Goal: Information Seeking & Learning: Find specific fact

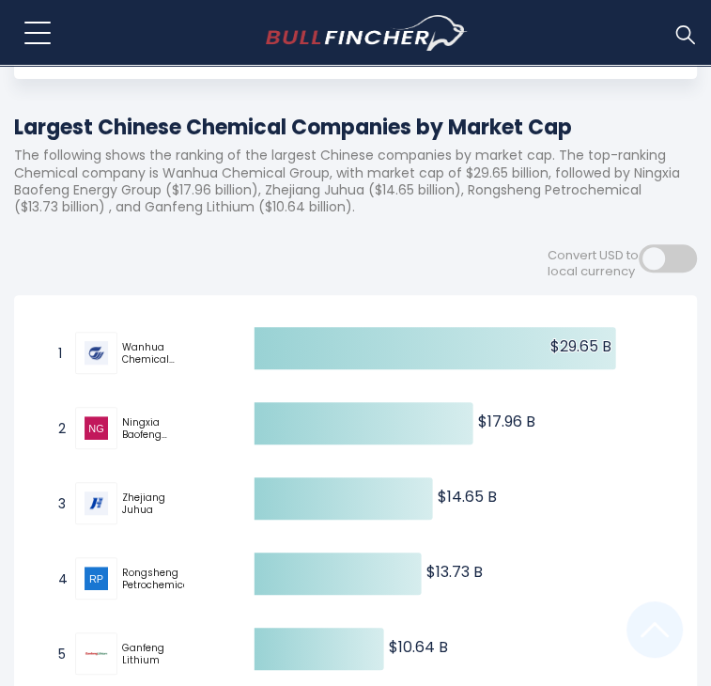
scroll to position [258, 0]
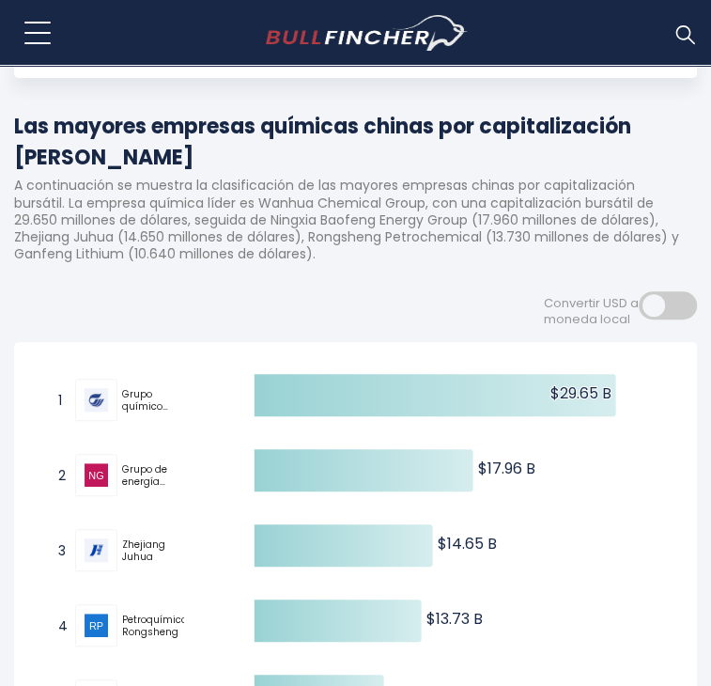
click at [488, 184] on p "A continuación se muestra la clasificación de las mayores empresas chinas por c…" at bounding box center [355, 220] width 683 height 86
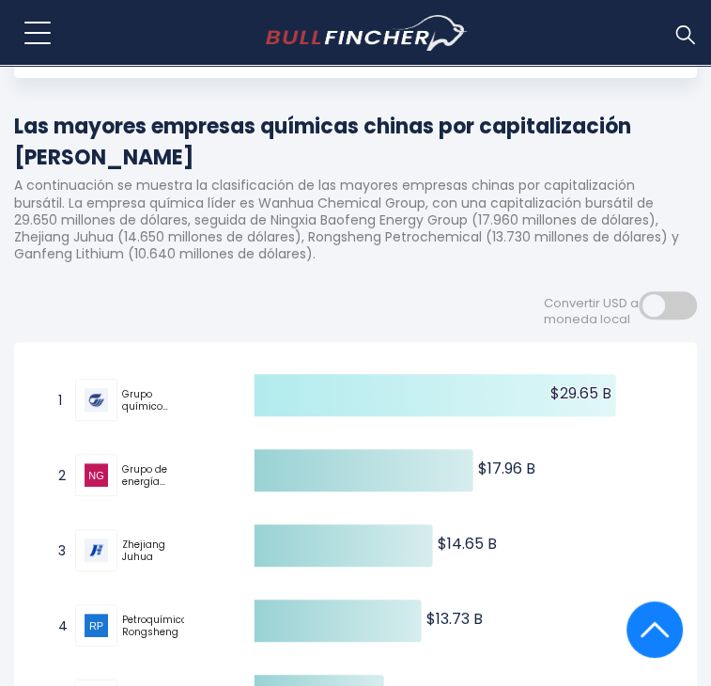
scroll to position [348, 0]
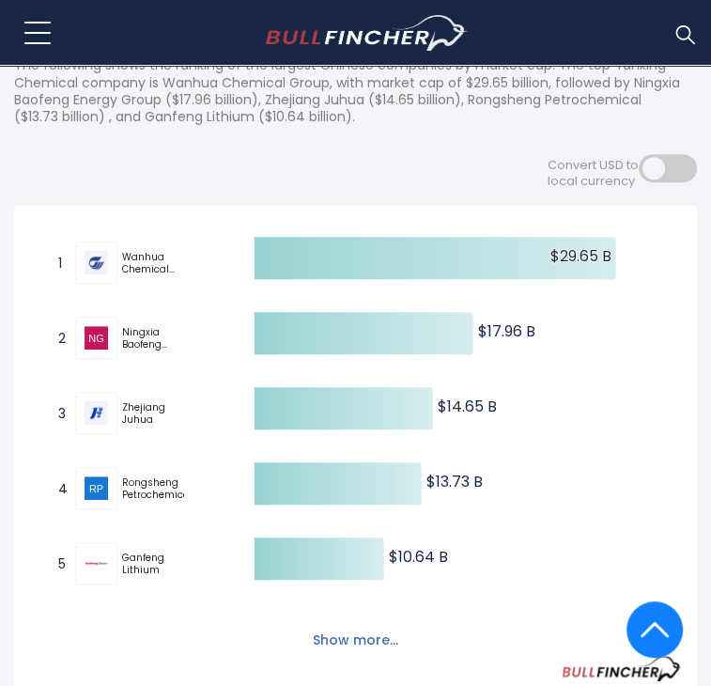
click at [359, 625] on button "Show more..." at bounding box center [356, 640] width 108 height 31
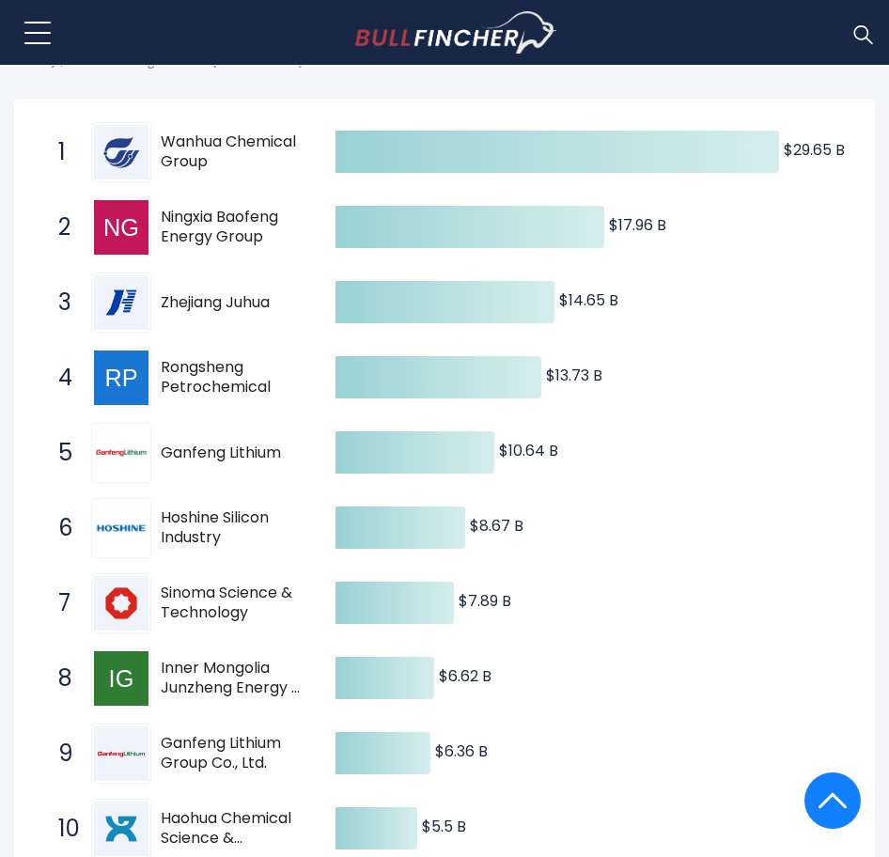
scroll to position [327, 0]
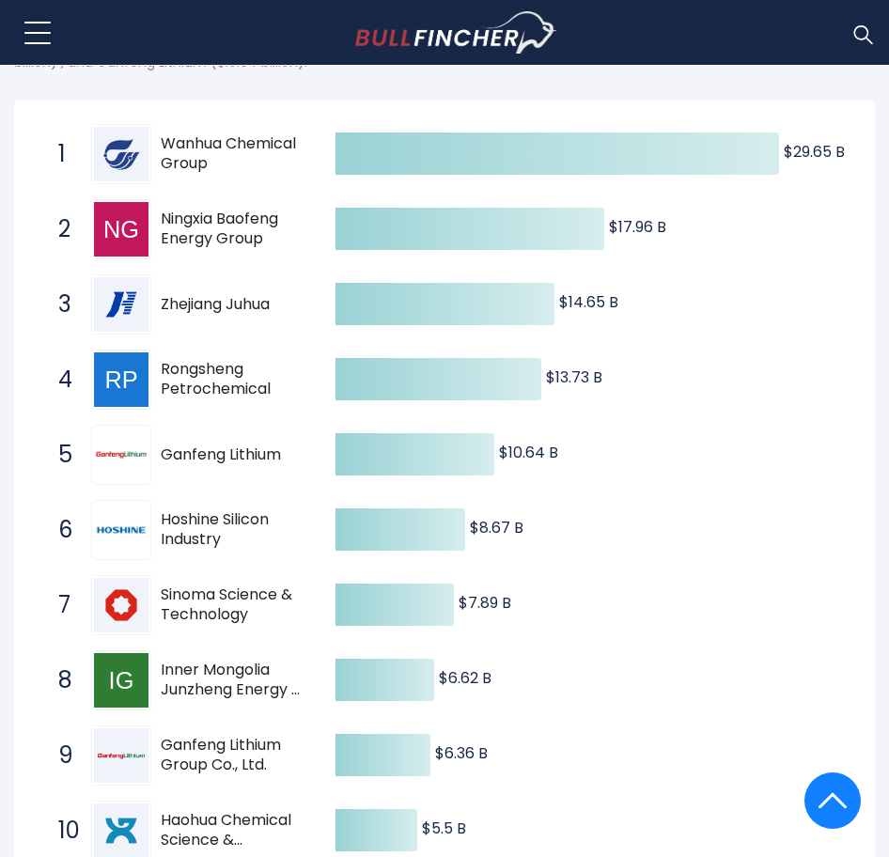
drag, startPoint x: 210, startPoint y: 157, endPoint x: 169, endPoint y: 139, distance: 44.2
click at [169, 139] on span "Wanhua Chemical Group" at bounding box center [232, 153] width 142 height 39
drag, startPoint x: 169, startPoint y: 139, endPoint x: 248, endPoint y: 157, distance: 80.9
click at [248, 157] on span "Wanhua Chemical Group" at bounding box center [232, 153] width 142 height 39
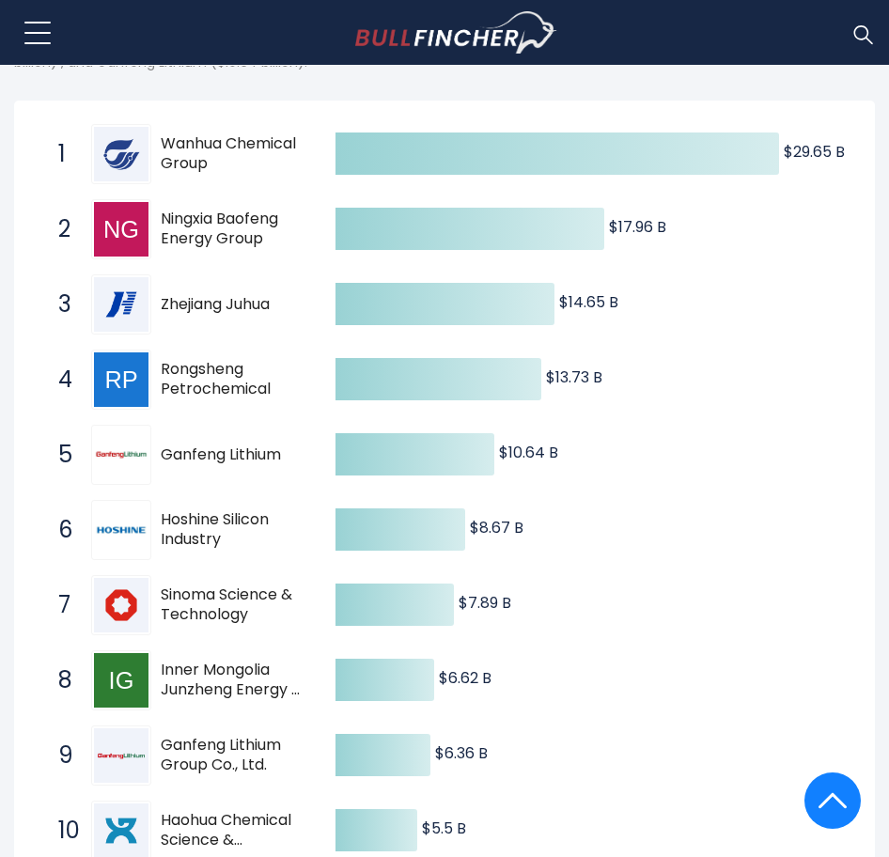
click at [248, 157] on span "Wanhua Chemical Group" at bounding box center [232, 153] width 142 height 39
click at [203, 155] on span "Wanhua Chemical Group" at bounding box center [232, 153] width 142 height 39
click at [181, 165] on span "Wanhua Chemical Group" at bounding box center [232, 153] width 142 height 39
click at [279, 247] on span "Ningxia Baofeng Energy Group" at bounding box center [232, 229] width 142 height 39
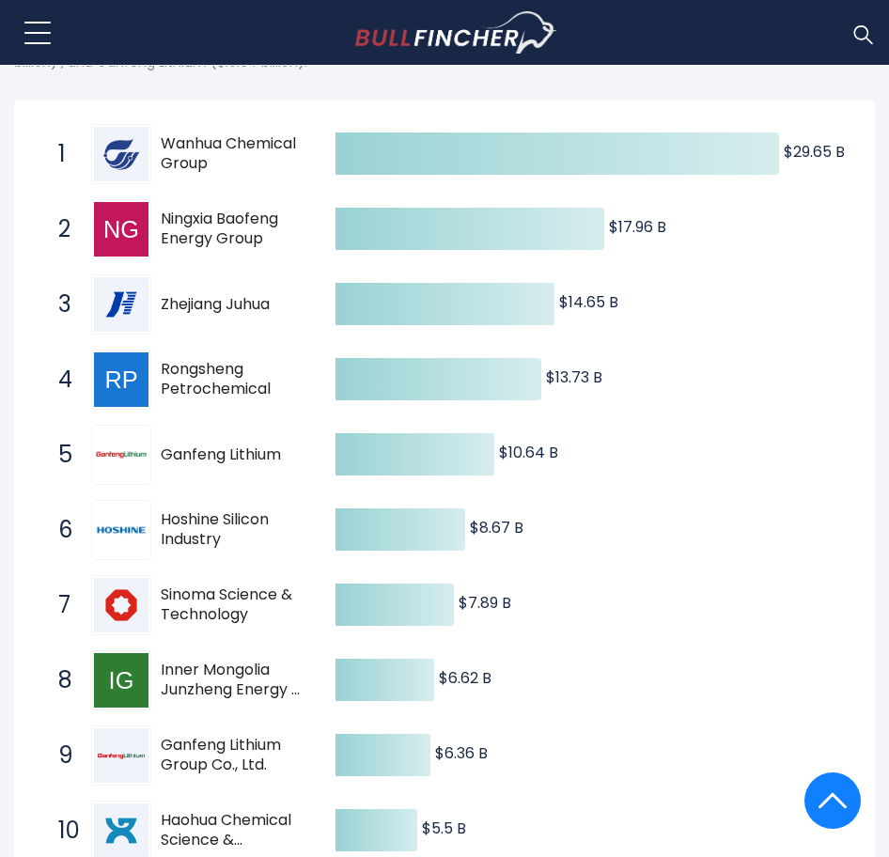
drag, startPoint x: 279, startPoint y: 247, endPoint x: 170, endPoint y: 223, distance: 111.7
click at [170, 223] on span "Ningxia Baofeng Energy Group" at bounding box center [232, 229] width 142 height 39
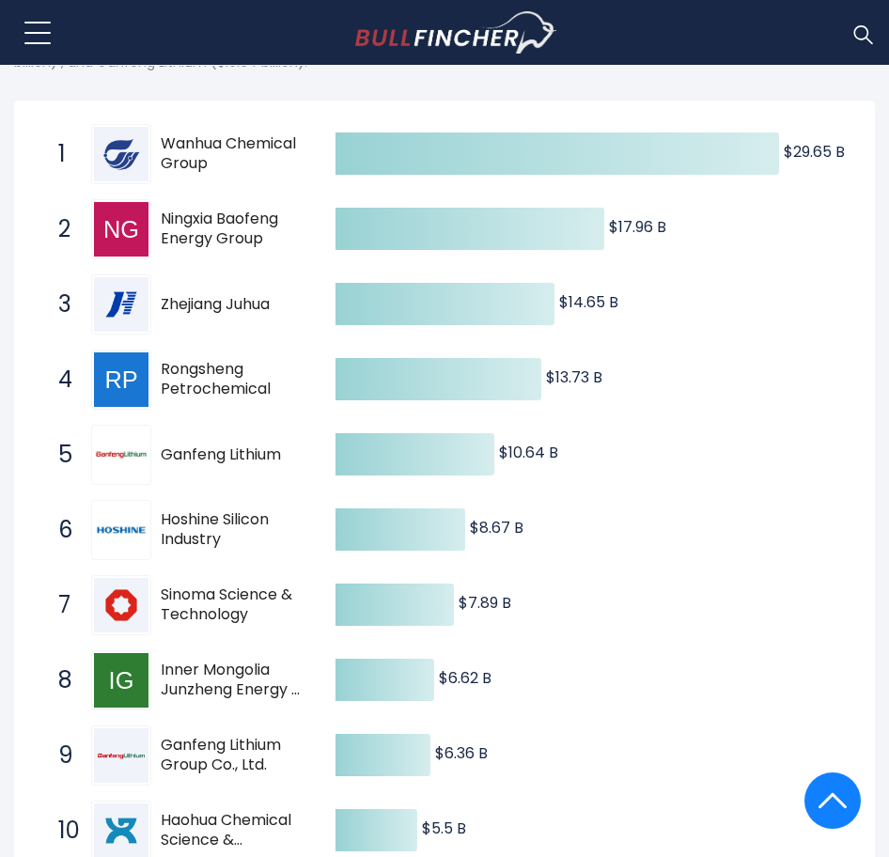
click at [170, 223] on span "Ningxia Baofeng Energy Group" at bounding box center [232, 229] width 142 height 39
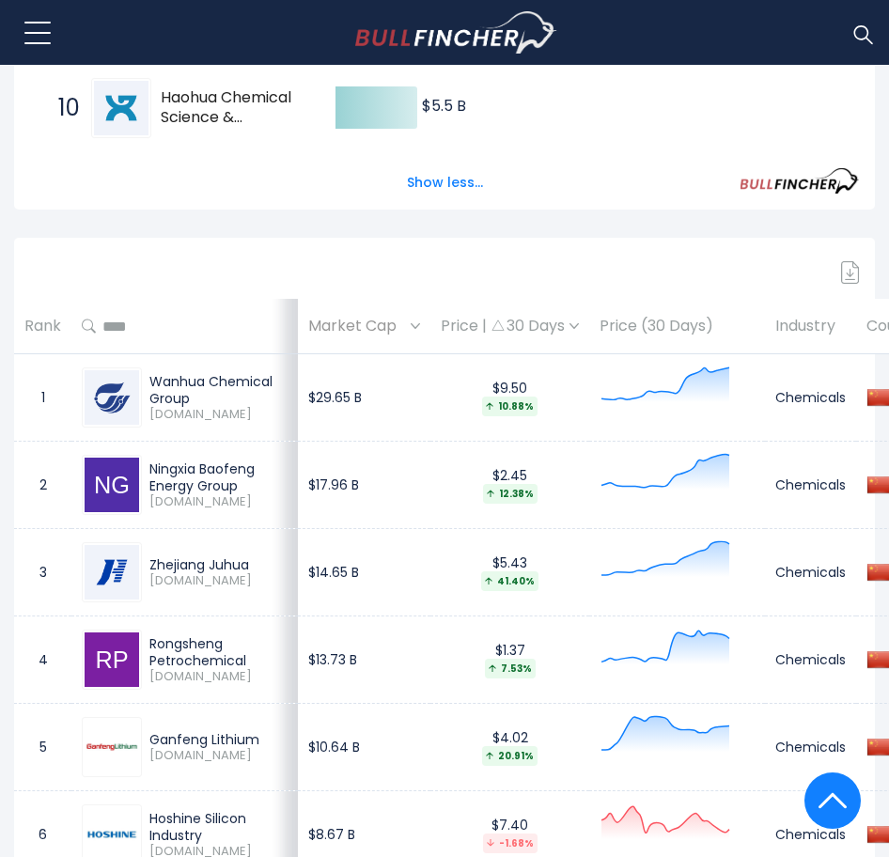
scroll to position [1051, 0]
drag, startPoint x: 192, startPoint y: 394, endPoint x: 149, endPoint y: 378, distance: 45.2
click at [149, 378] on div "Wanhua Chemical Group" at bounding box center [218, 389] width 138 height 34
click at [212, 448] on td "Ningxia Baofeng Energy Group [DOMAIN_NAME]" at bounding box center [184, 484] width 226 height 87
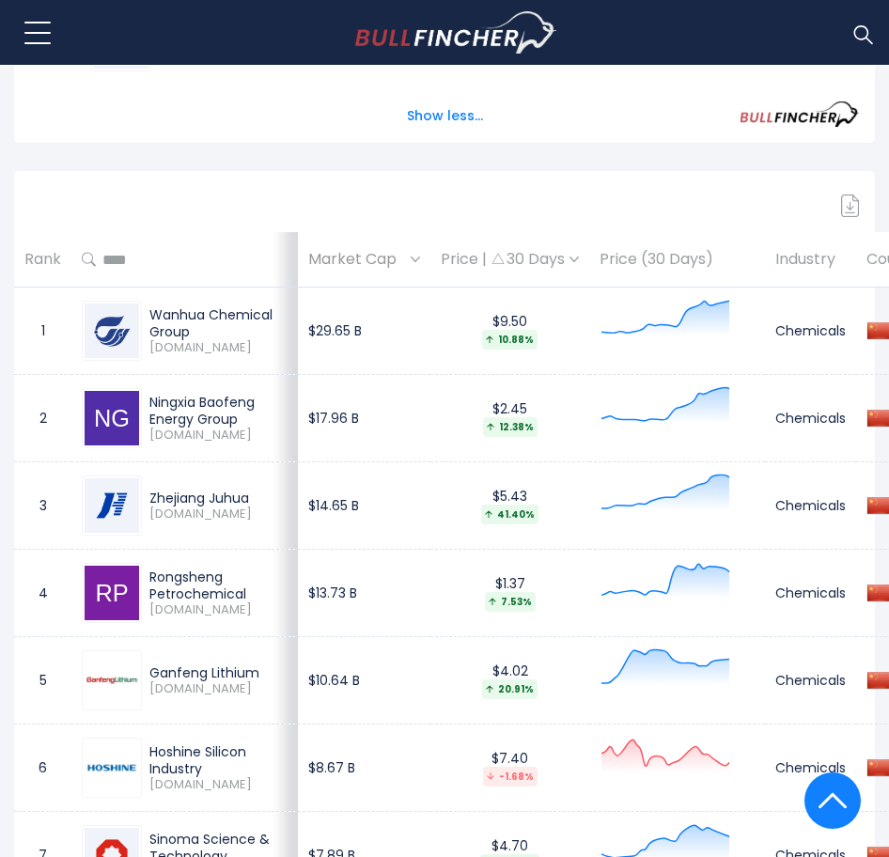
drag, startPoint x: 253, startPoint y: 419, endPoint x: 153, endPoint y: 398, distance: 101.7
click at [153, 398] on div "Ningxia Baofeng Energy Group" at bounding box center [218, 411] width 138 height 34
copy div "Ningxia Baofeng Energy Group"
click at [245, 499] on div "Zhejiang Juhua" at bounding box center [218, 498] width 138 height 17
drag, startPoint x: 246, startPoint y: 499, endPoint x: 152, endPoint y: 489, distance: 94.5
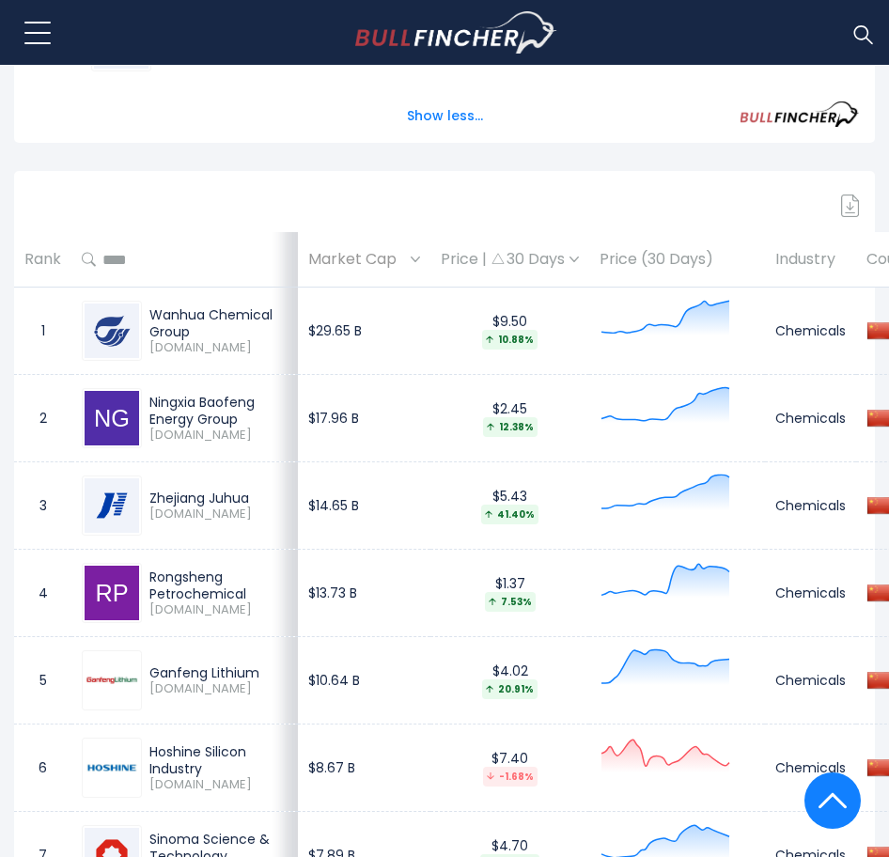
click at [152, 490] on div "Zhejiang Juhua" at bounding box center [218, 498] width 138 height 17
copy div "Zhejiang Juhua"
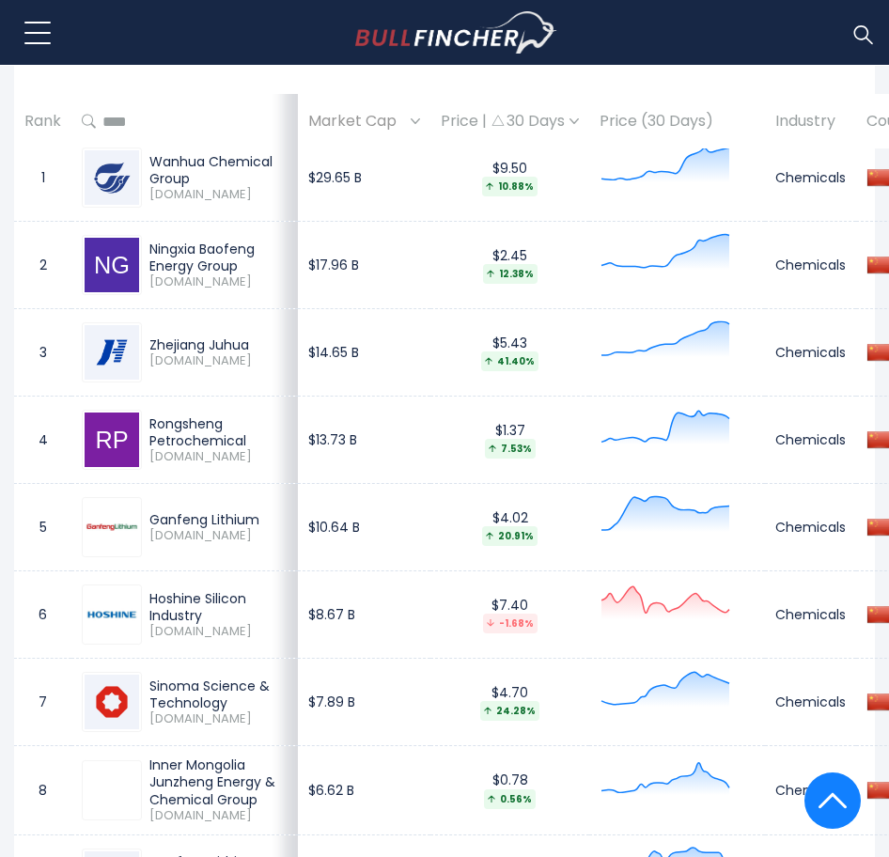
scroll to position [1300, 0]
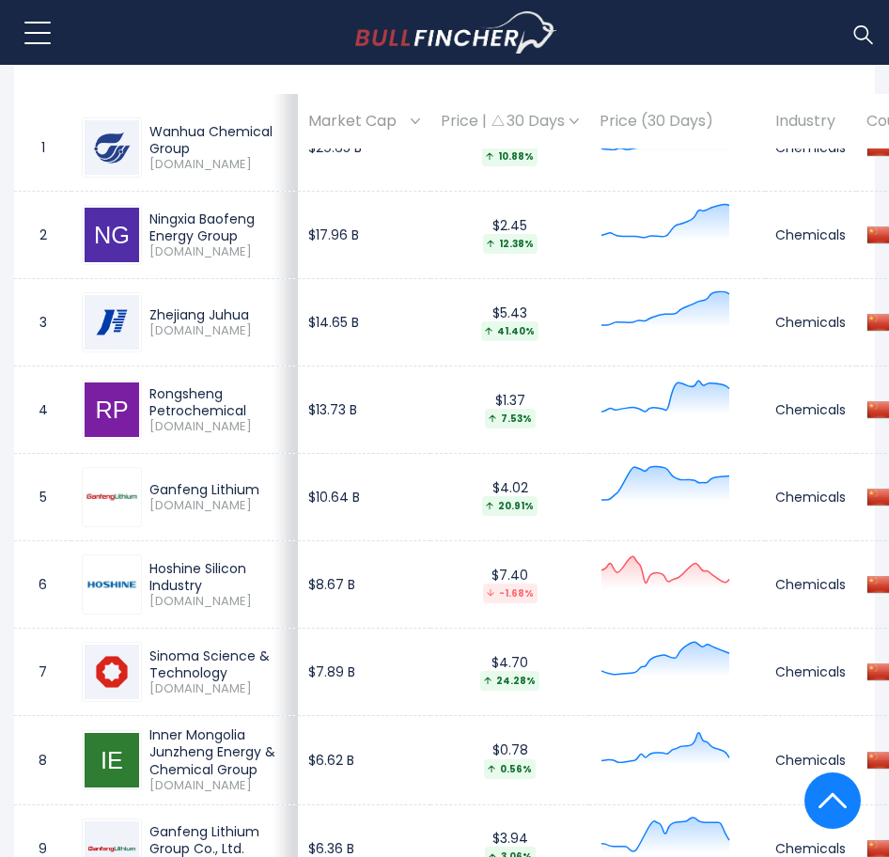
drag, startPoint x: 257, startPoint y: 404, endPoint x: 146, endPoint y: 391, distance: 111.7
click at [146, 391] on div "Rongsheng Petrochemical [DOMAIN_NAME]" at bounding box center [215, 410] width 146 height 50
copy div "Rongsheng Petrochemical"
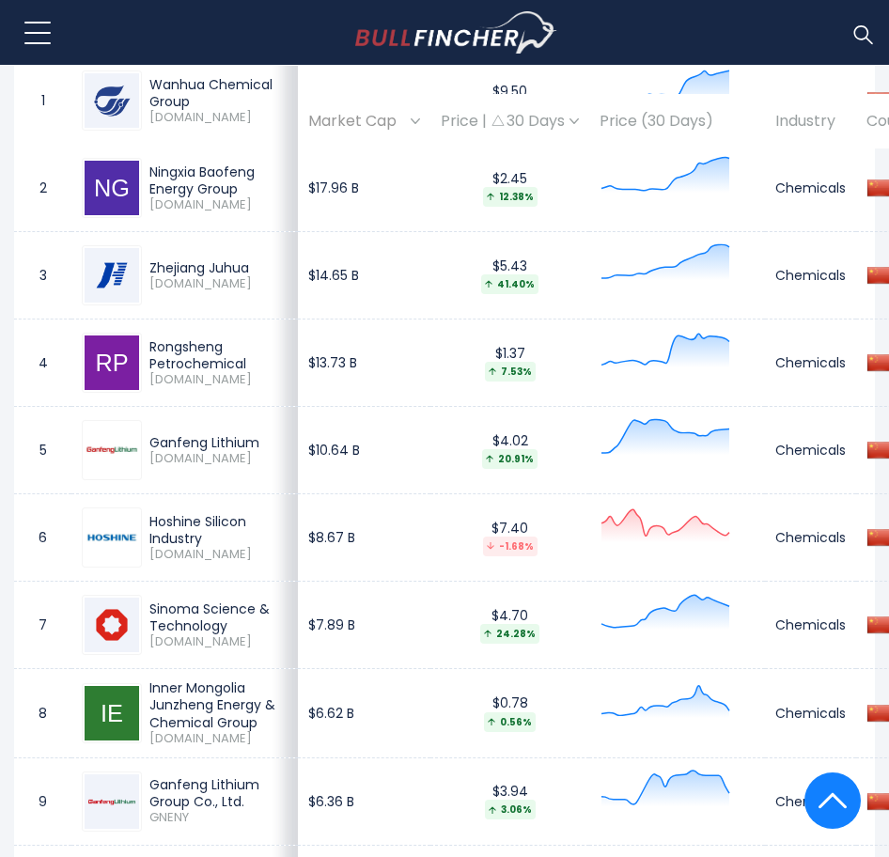
drag, startPoint x: 257, startPoint y: 447, endPoint x: 150, endPoint y: 440, distance: 107.4
click at [150, 440] on div "Ganfeng Lithium" at bounding box center [218, 442] width 138 height 17
copy div "Ganfeng Lithium"
drag, startPoint x: 242, startPoint y: 556, endPoint x: 179, endPoint y: 535, distance: 65.7
click at [179, 535] on div "Hoshine Silicon Industry [DOMAIN_NAME]" at bounding box center [215, 538] width 146 height 50
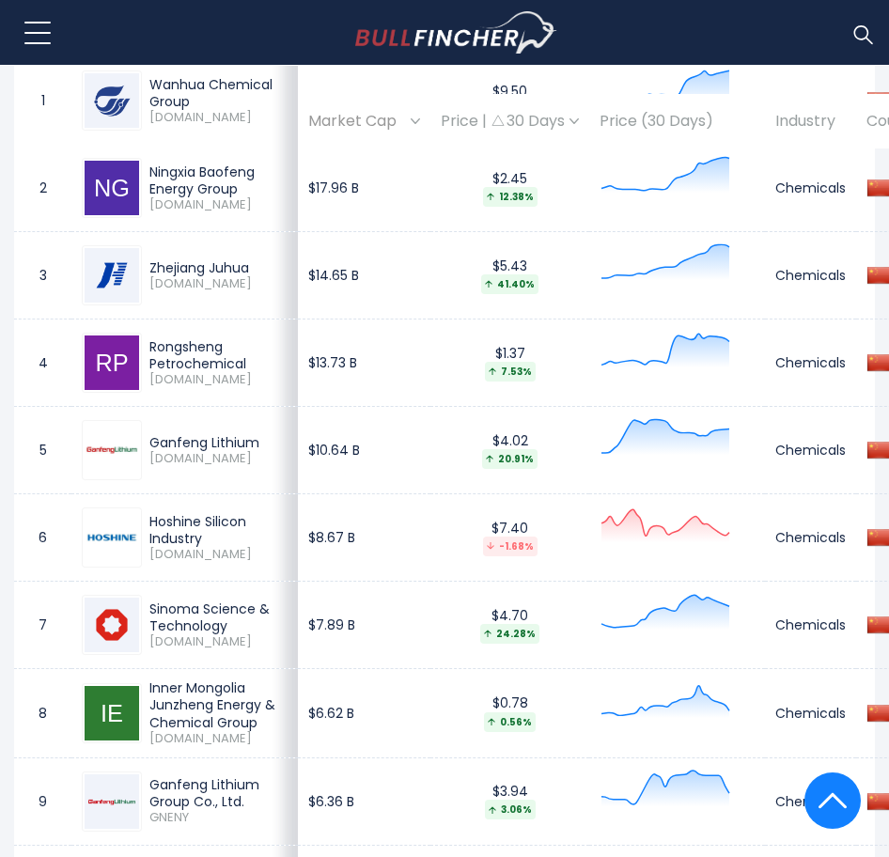
click at [179, 535] on div "Hoshine Silicon Industry" at bounding box center [218, 530] width 138 height 34
drag, startPoint x: 201, startPoint y: 538, endPoint x: 138, endPoint y: 524, distance: 64.3
click at [138, 524] on div "Hoshine Silicon Industry [DOMAIN_NAME]" at bounding box center [185, 537] width 206 height 60
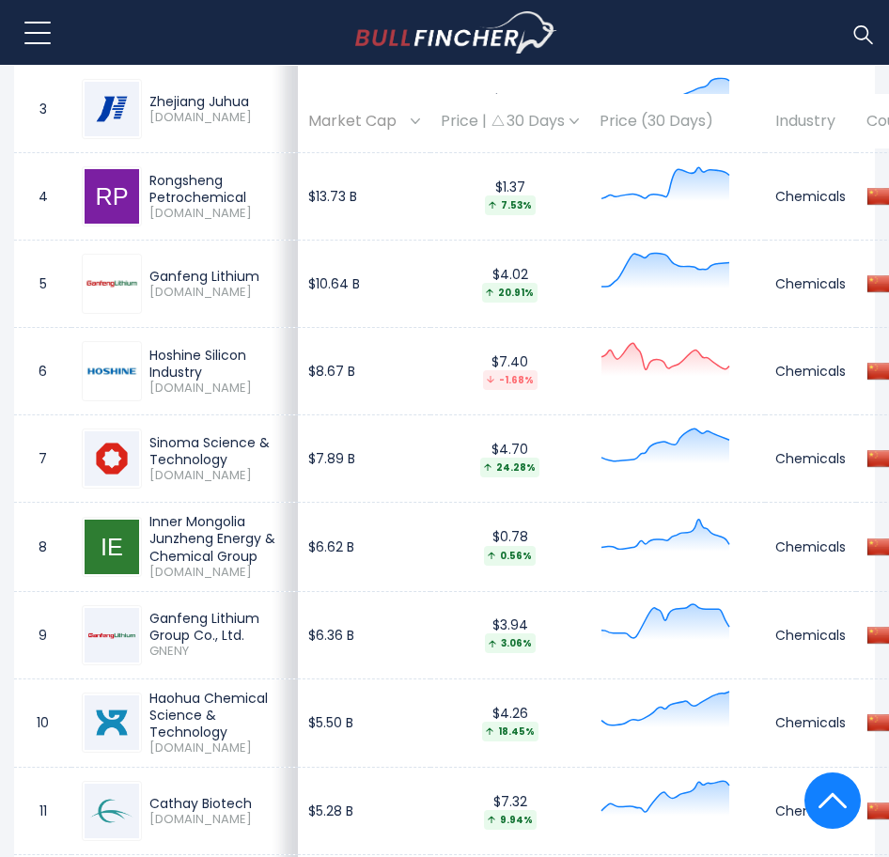
scroll to position [1424, 0]
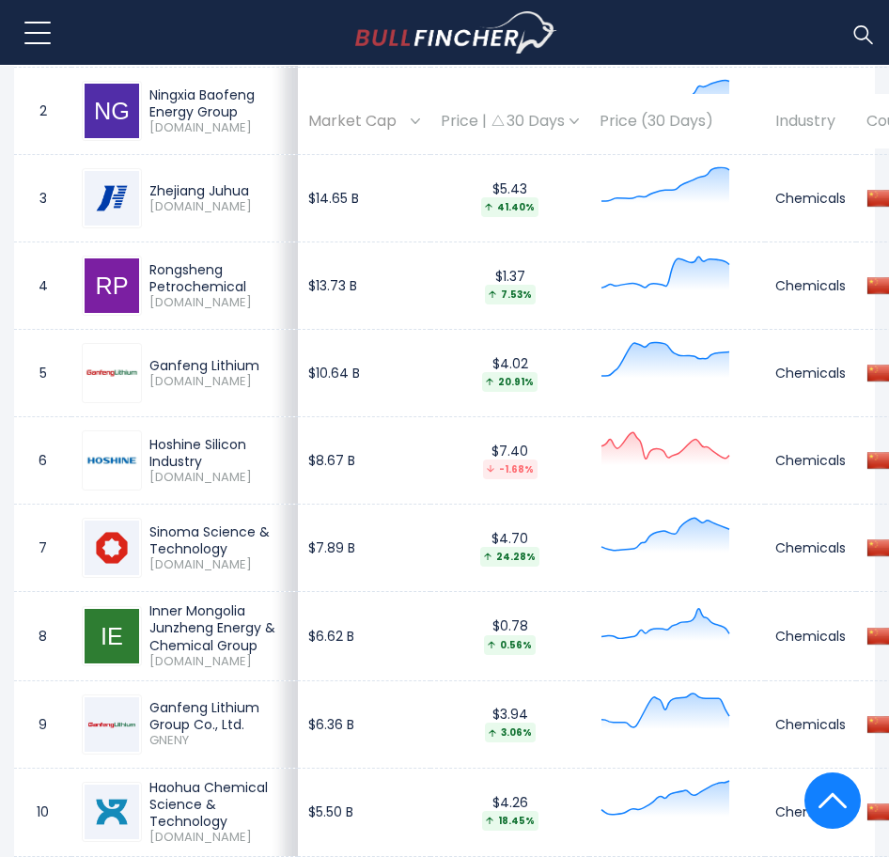
copy div "Hoshine Silicon Industry"
drag, startPoint x: 241, startPoint y: 553, endPoint x: 138, endPoint y: 536, distance: 103.8
click at [138, 536] on div "Sinoma Science & Technology [DOMAIN_NAME]" at bounding box center [185, 548] width 206 height 60
copy div "Sinoma Science & Technology"
click at [191, 492] on td "Hoshine Silicon Industry [DOMAIN_NAME]" at bounding box center [184, 460] width 226 height 87
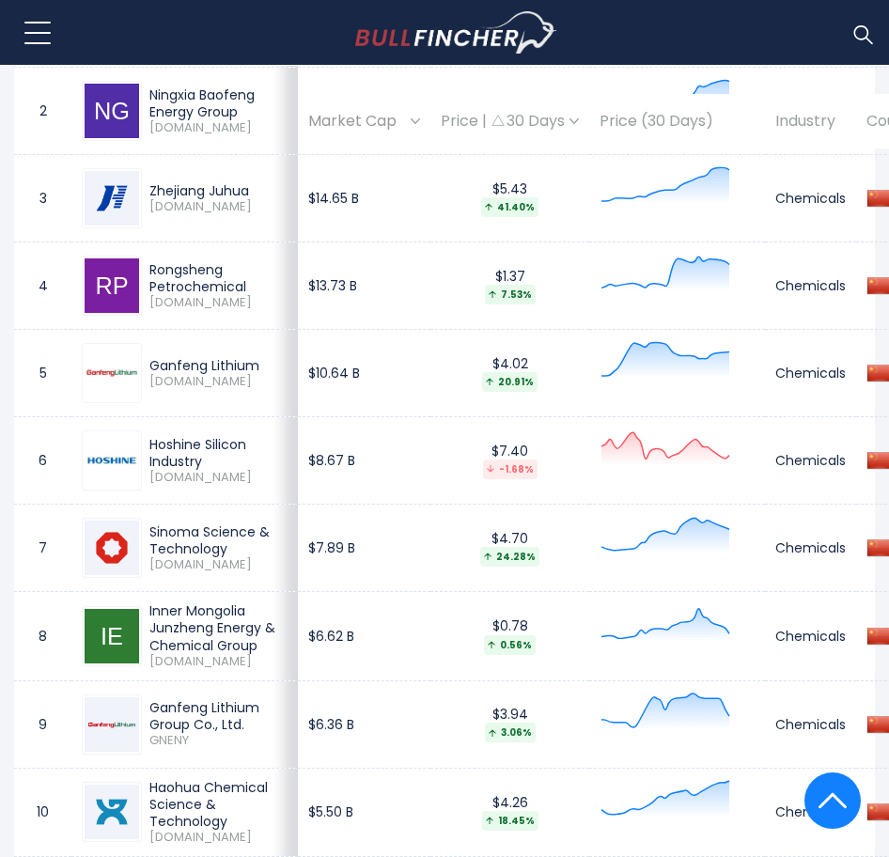
click at [224, 470] on span "[DOMAIN_NAME]" at bounding box center [218, 478] width 138 height 16
drag, startPoint x: 224, startPoint y: 470, endPoint x: 140, endPoint y: 447, distance: 86.6
click at [140, 447] on div "Hoshine Silicon Industry [DOMAIN_NAME]" at bounding box center [185, 460] width 206 height 60
click at [140, 447] on div at bounding box center [112, 460] width 60 height 60
drag, startPoint x: 147, startPoint y: 445, endPoint x: 210, endPoint y: 459, distance: 64.5
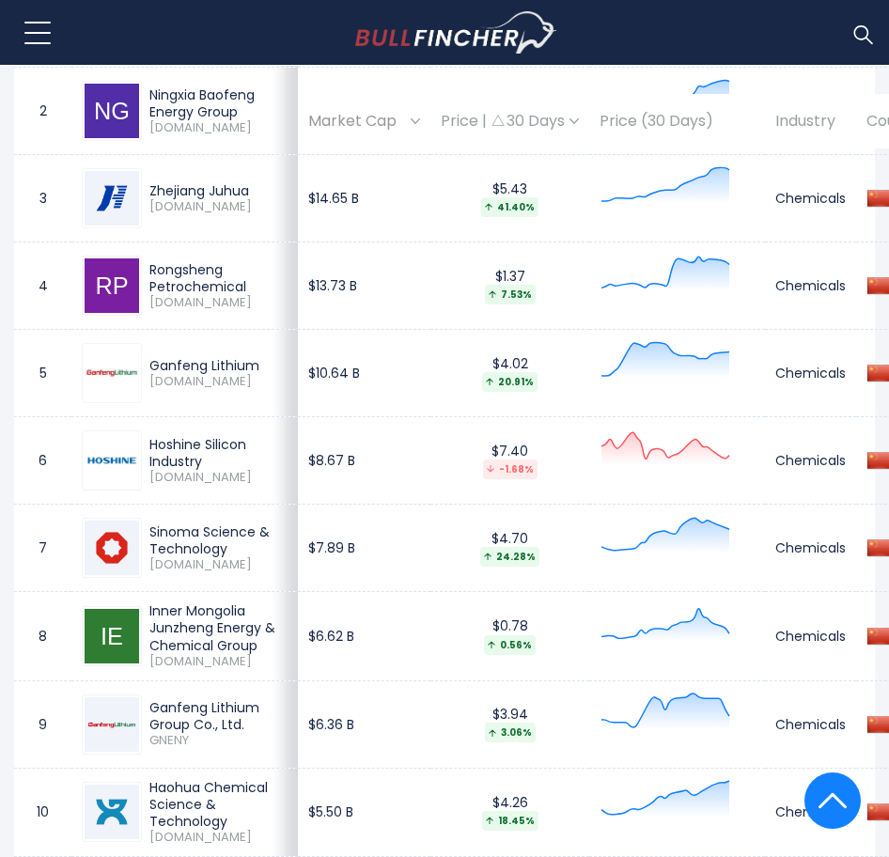
click at [210, 459] on div "Hoshine Silicon Industry [DOMAIN_NAME]" at bounding box center [215, 461] width 146 height 50
copy div "Hoshine Silicon Industry"
drag, startPoint x: 230, startPoint y: 553, endPoint x: 148, endPoint y: 537, distance: 84.2
click at [148, 537] on div "Sinoma Science & Technology [DOMAIN_NAME]" at bounding box center [215, 548] width 146 height 50
copy div "Sinoma Science & Technology"
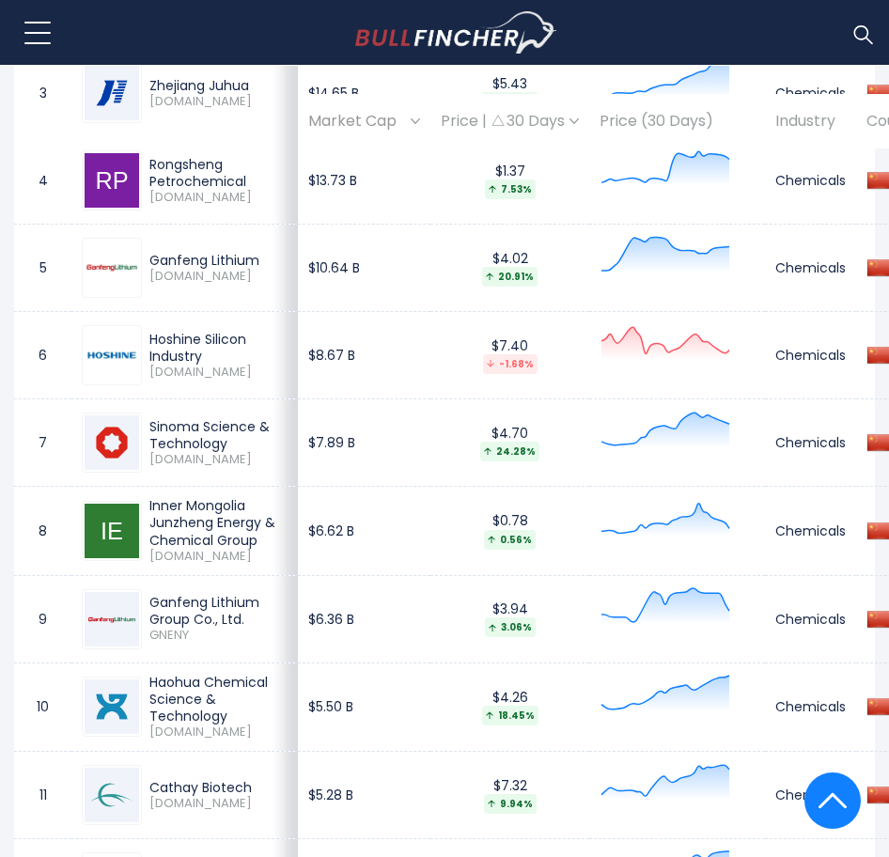
scroll to position [1530, 0]
drag, startPoint x: 273, startPoint y: 542, endPoint x: 142, endPoint y: 500, distance: 138.2
click at [142, 500] on div "Inner Mongolia Junzheng Energy & Chemical Group [DOMAIN_NAME]" at bounding box center [215, 529] width 146 height 67
copy div "Inner Mongolia Junzheng Energy & Chemical Group"
drag, startPoint x: 260, startPoint y: 610, endPoint x: 252, endPoint y: 616, distance: 10.2
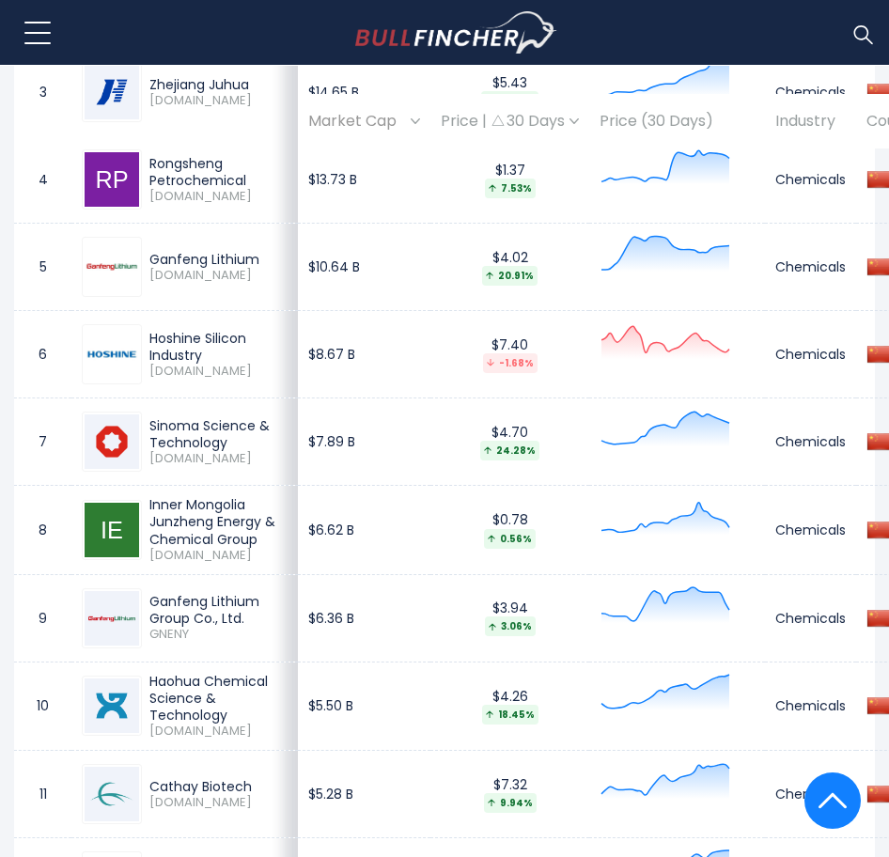
click at [252, 616] on div "Ganfeng Lithium Group Co., Ltd." at bounding box center [218, 610] width 138 height 34
drag, startPoint x: 252, startPoint y: 616, endPoint x: 148, endPoint y: 581, distance: 109.1
click at [148, 581] on td "Ganfeng Lithium Group Co., Ltd. [GEOGRAPHIC_DATA]" at bounding box center [184, 617] width 226 height 87
drag, startPoint x: 157, startPoint y: 602, endPoint x: 263, endPoint y: 610, distance: 106.5
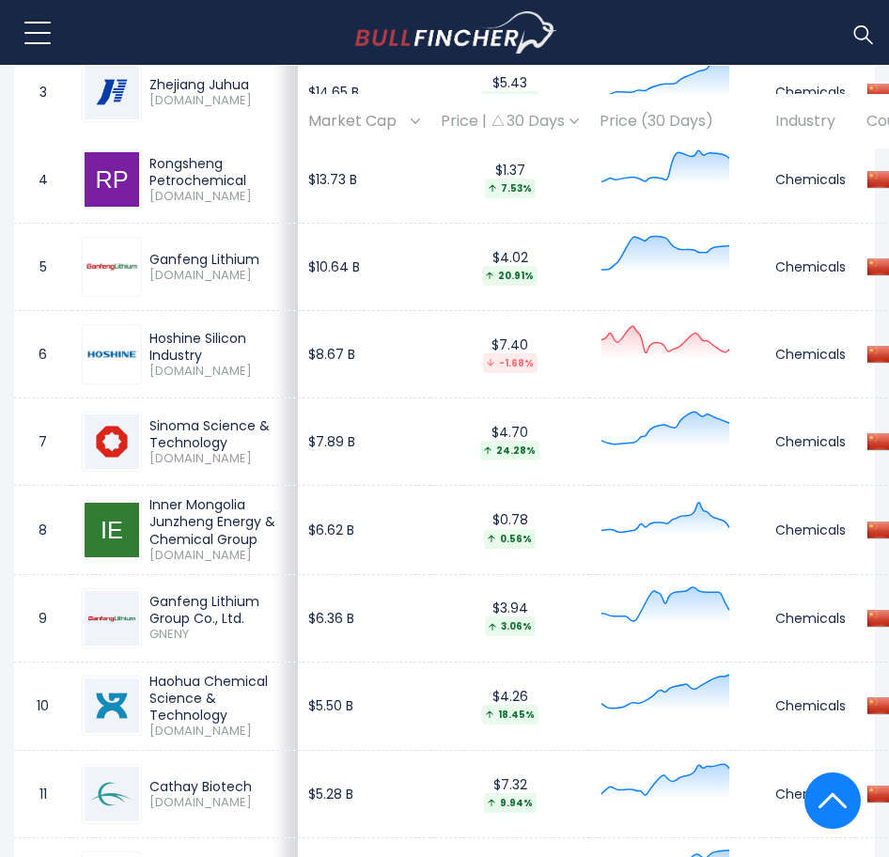
click at [263, 610] on div "Ganfeng Lithium Group Co., Ltd." at bounding box center [218, 610] width 138 height 34
drag, startPoint x: 250, startPoint y: 621, endPoint x: 150, endPoint y: 591, distance: 104.1
click at [150, 593] on div "Ganfeng Lithium Group Co., Ltd." at bounding box center [218, 610] width 138 height 34
copy div "Ganfeng Lithium Group Co., Ltd."
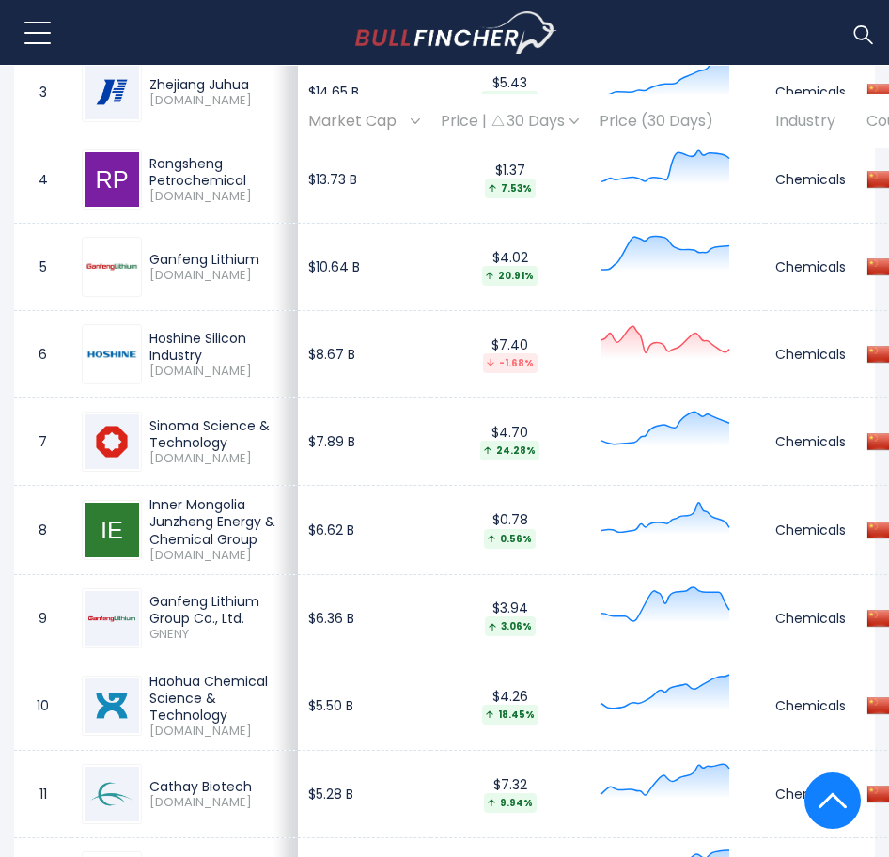
drag, startPoint x: 248, startPoint y: 715, endPoint x: 151, endPoint y: 669, distance: 107.2
click at [151, 669] on td "Haohua Chemical Science & Technology [DOMAIN_NAME]" at bounding box center [184, 706] width 226 height 88
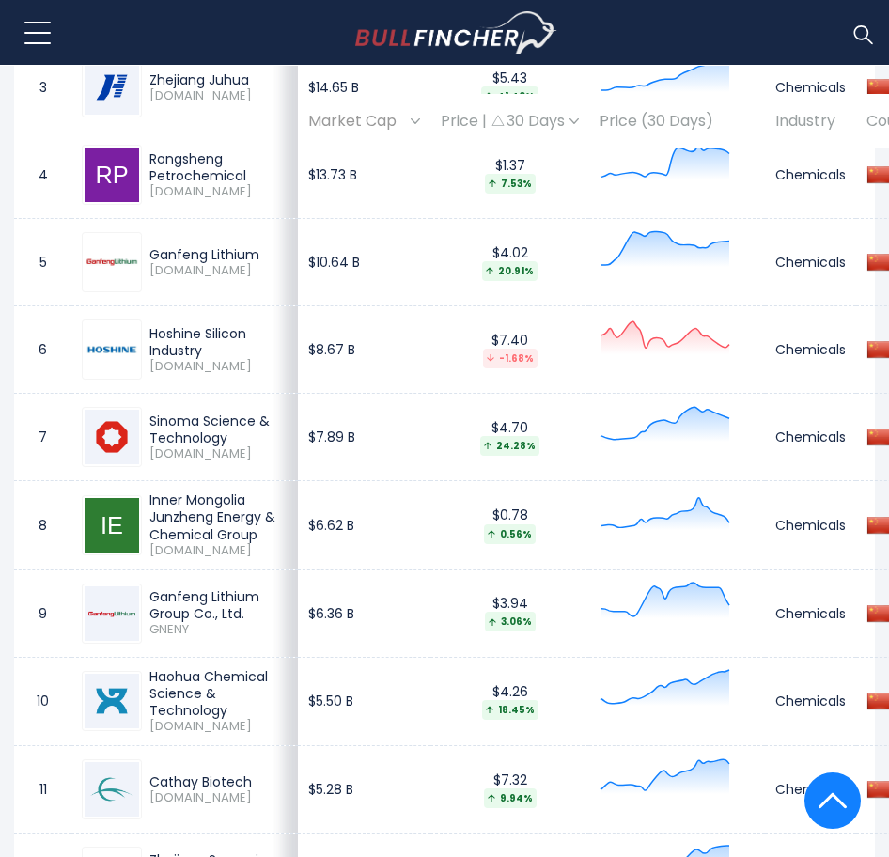
scroll to position [1537, 0]
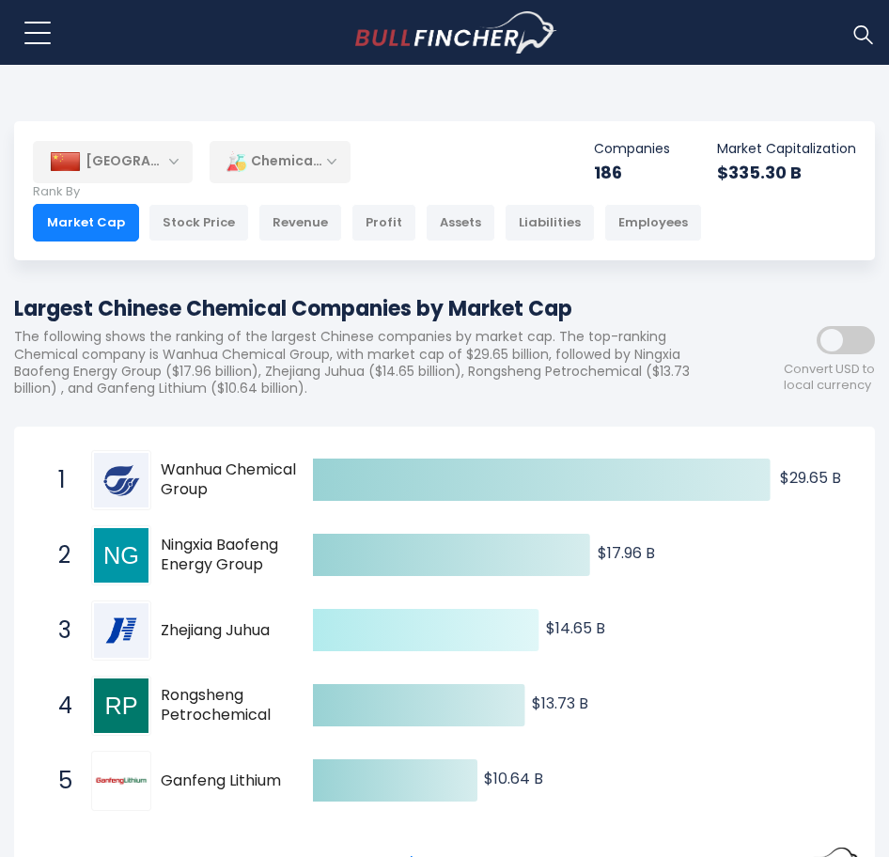
scroll to position [283, 0]
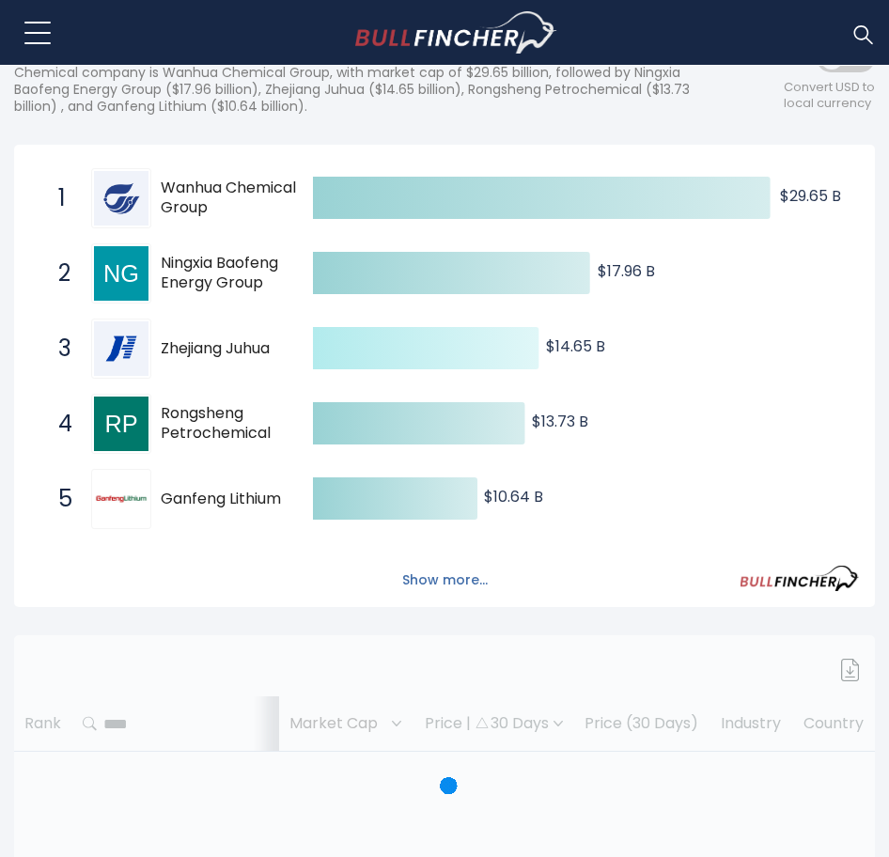
click at [436, 565] on button "Show more..." at bounding box center [445, 580] width 108 height 31
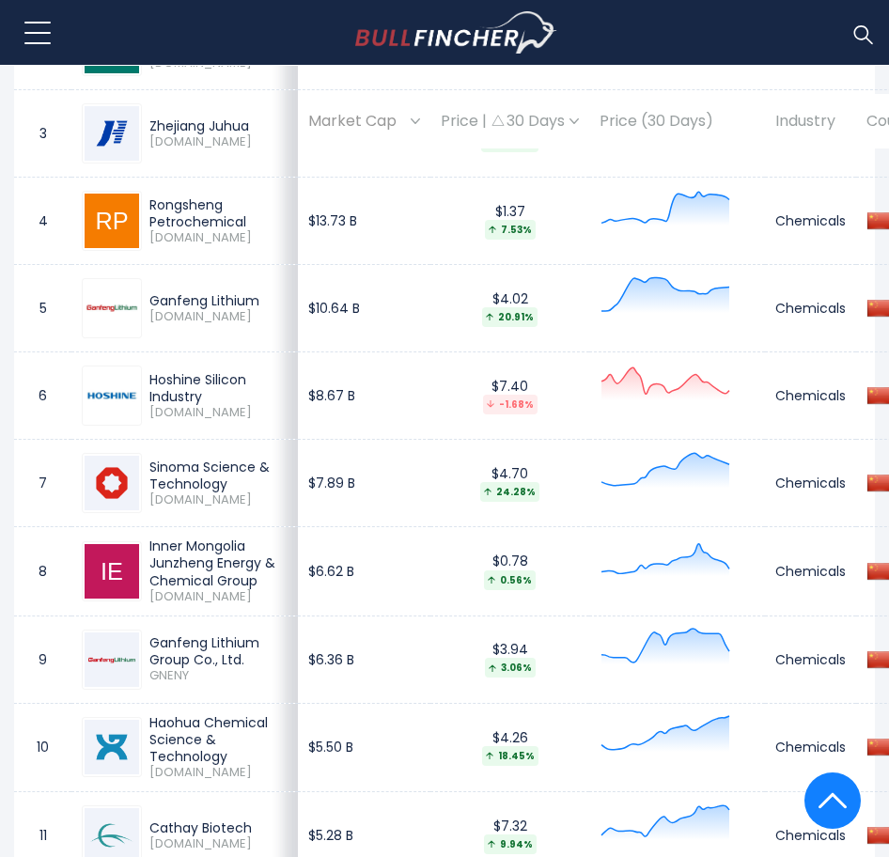
scroll to position [1476, 0]
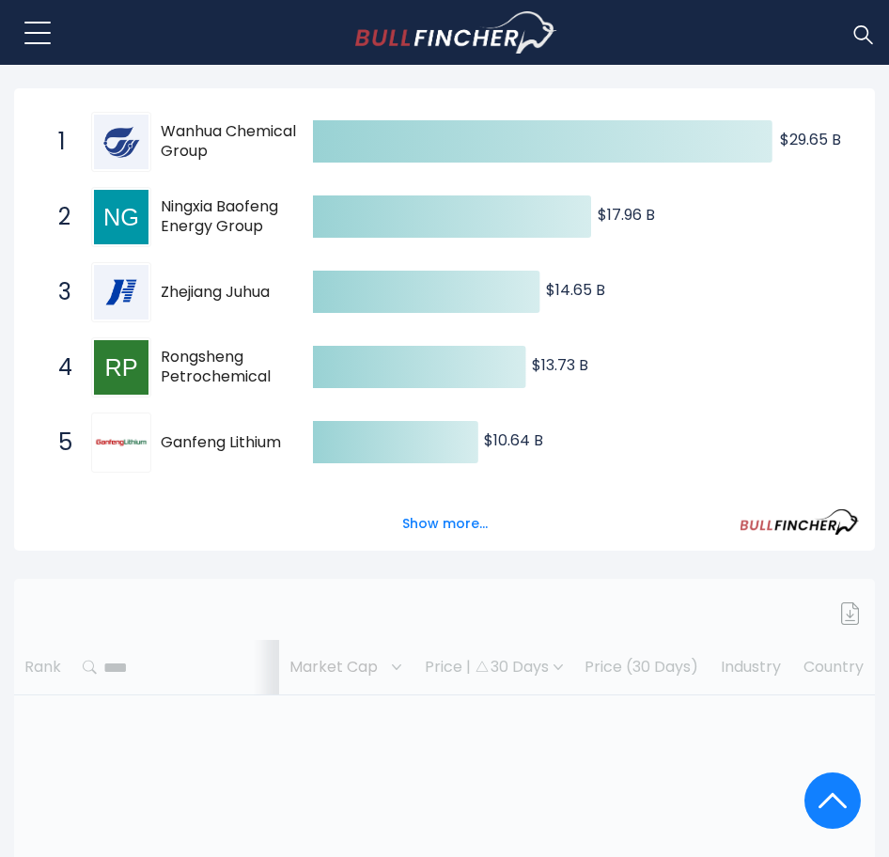
scroll to position [135, 0]
